Goal: Task Accomplishment & Management: Use online tool/utility

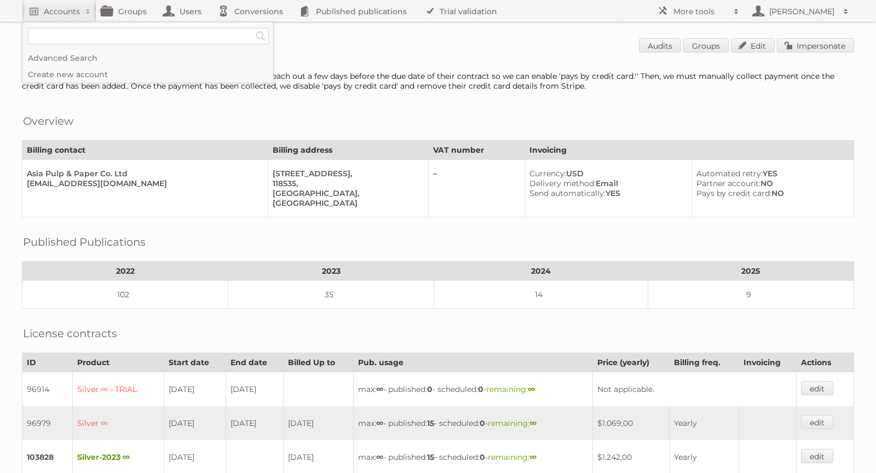
scroll to position [66, 0]
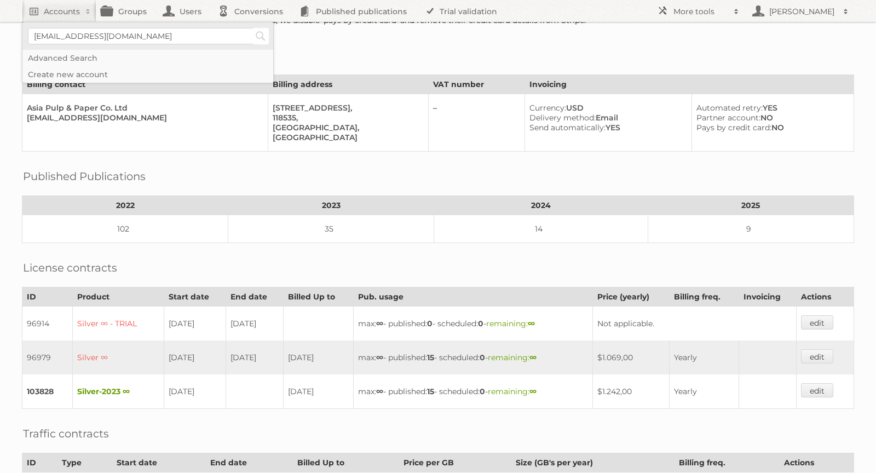
type input"] "[EMAIL_ADDRESS][DOMAIN_NAME]"
click at [256, 32] on input "Search" at bounding box center [260, 36] width 16 height 16
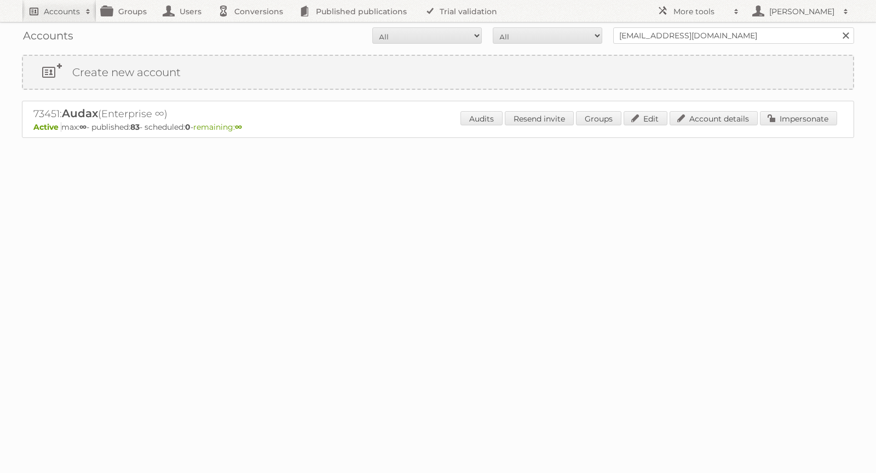
click at [51, 11] on h2 "Accounts" at bounding box center [62, 11] width 36 height 11
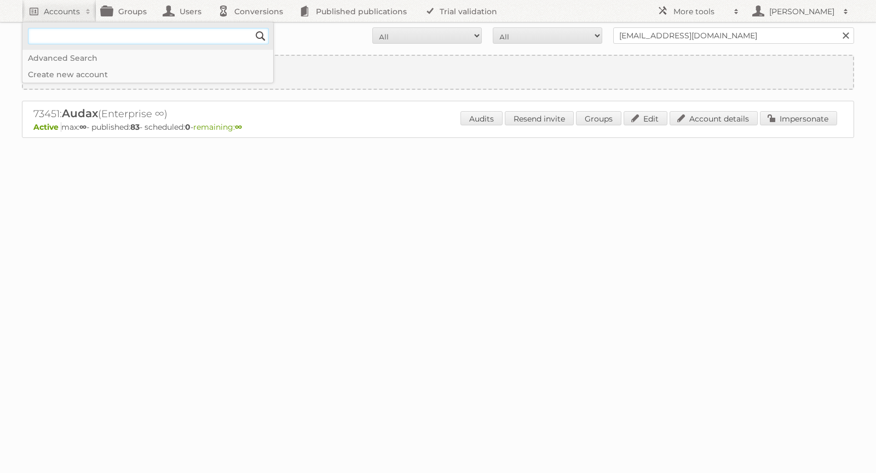
click at [76, 31] on input"] "text" at bounding box center [148, 36] width 241 height 16
paste input"] "[EMAIL_ADDRESS][DOMAIN_NAME]"
type input"] "[EMAIL_ADDRESS][DOMAIN_NAME]"
click at [266, 33] on input "Search" at bounding box center [260, 36] width 16 height 16
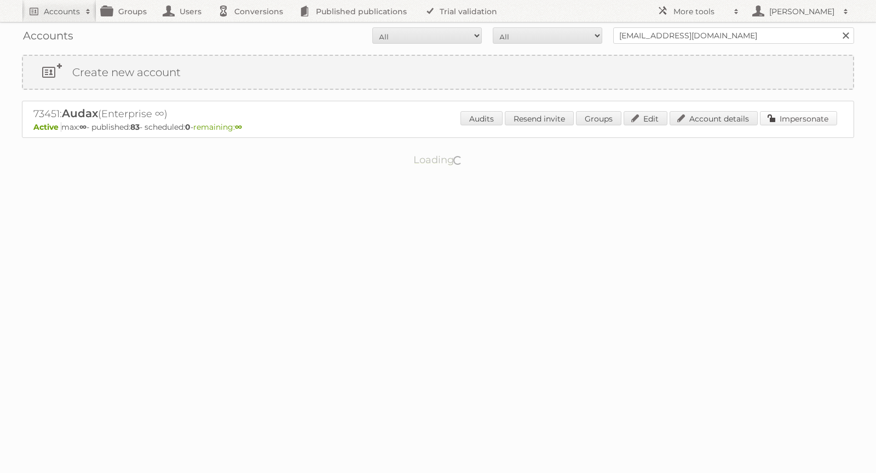
click at [787, 119] on link "Impersonate" at bounding box center [798, 118] width 77 height 14
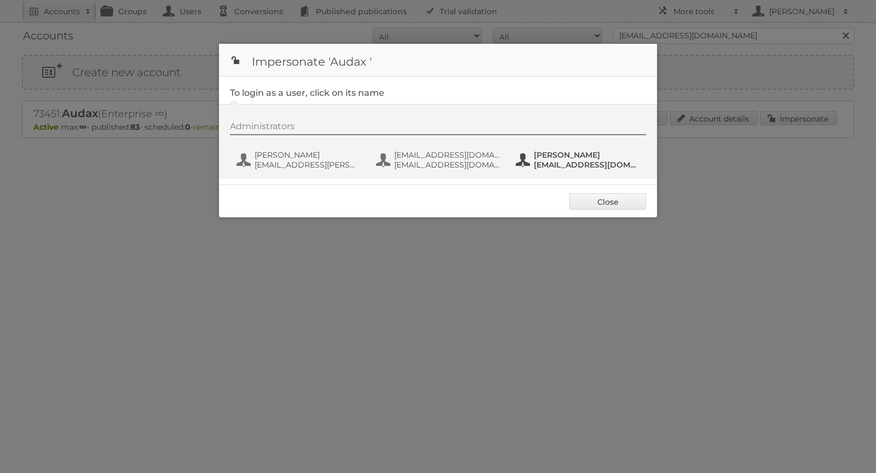
click at [539, 153] on span "Tarik Mourid" at bounding box center [587, 155] width 106 height 10
